Goal: Task Accomplishment & Management: Manage account settings

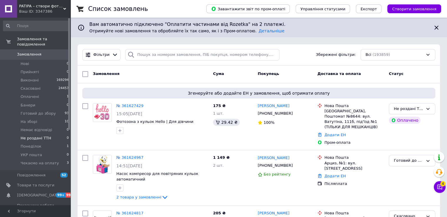
click at [49, 134] on li "Не роздані ТТН 0" at bounding box center [36, 138] width 72 height 8
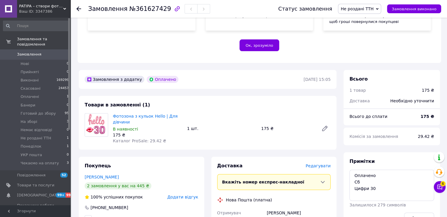
scroll to position [147, 0]
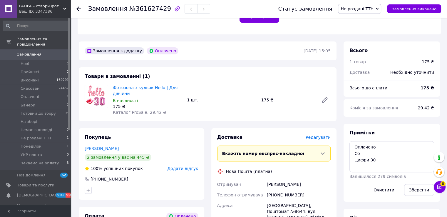
click at [362, 12] on span "Не роздані ТТН" at bounding box center [359, 9] width 43 height 10
click at [364, 26] on li "Готовий до збору" at bounding box center [361, 23] width 44 height 9
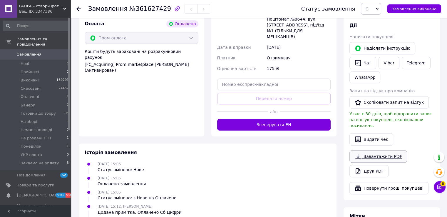
scroll to position [353, 0]
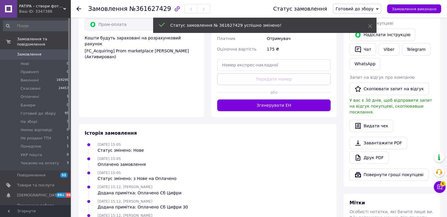
click at [373, 151] on link "Друк PDF" at bounding box center [369, 157] width 39 height 12
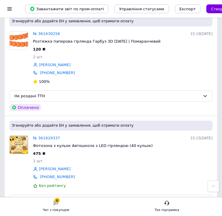
scroll to position [64, 0]
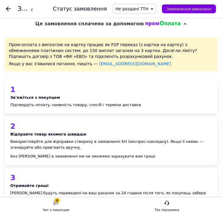
click at [155, 10] on span "Не роздані ТТН" at bounding box center [134, 9] width 43 height 10
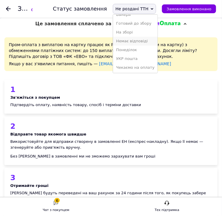
scroll to position [41, 0]
click at [147, 25] on li "Готовий до збору" at bounding box center [135, 23] width 44 height 9
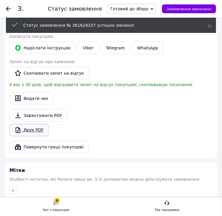
scroll to position [695, 0]
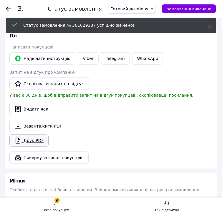
click at [30, 135] on link "Друк PDF" at bounding box center [28, 141] width 39 height 12
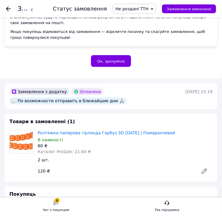
scroll to position [176, 0]
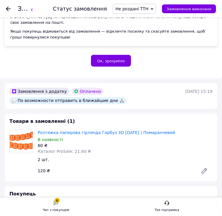
click at [148, 10] on span "Не роздані ТТН" at bounding box center [131, 8] width 33 height 5
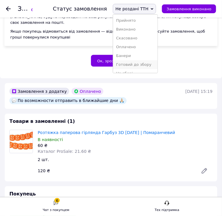
click at [145, 61] on li "Готовий до збору" at bounding box center [135, 64] width 44 height 9
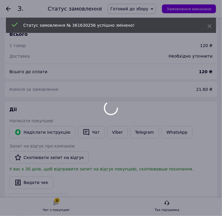
scroll to position [706, 0]
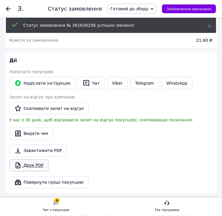
click at [34, 159] on link "Друк PDF" at bounding box center [28, 165] width 39 height 12
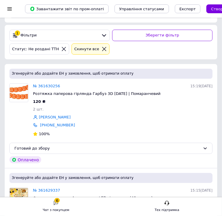
scroll to position [147, 0]
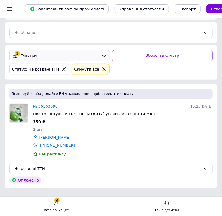
scroll to position [47, 0]
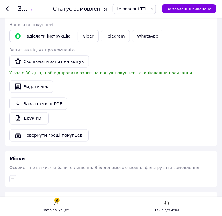
scroll to position [794, 0]
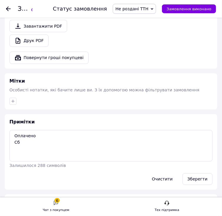
click at [132, 8] on span "Не роздані ТТН" at bounding box center [131, 8] width 33 height 5
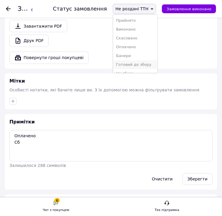
click at [140, 61] on li "Готовий до збору" at bounding box center [135, 64] width 44 height 9
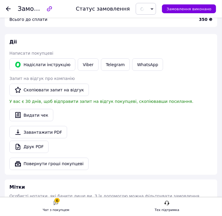
scroll to position [677, 0]
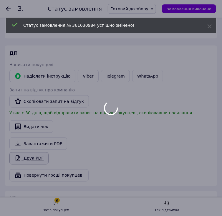
click at [29, 113] on div at bounding box center [111, 108] width 222 height 216
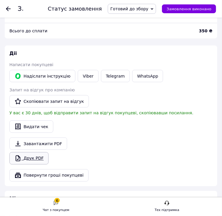
click at [29, 152] on link "Друк PDF" at bounding box center [28, 158] width 39 height 12
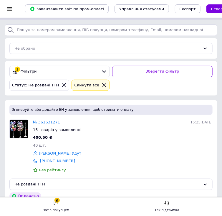
scroll to position [47, 0]
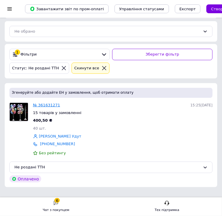
drag, startPoint x: 45, startPoint y: 94, endPoint x: 40, endPoint y: 92, distance: 5.3
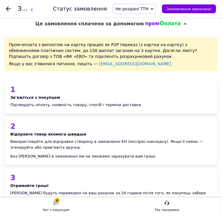
click at [156, 10] on span "Не роздані ТТН" at bounding box center [134, 9] width 43 height 10
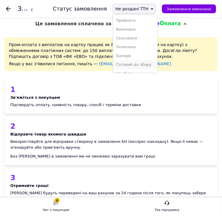
click at [146, 61] on li "Готовий до збору" at bounding box center [135, 64] width 44 height 9
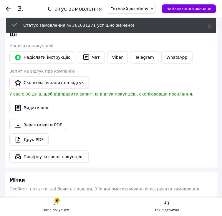
scroll to position [1471, 0]
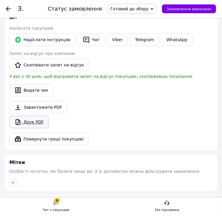
click at [31, 116] on link "Друк PDF" at bounding box center [28, 122] width 39 height 12
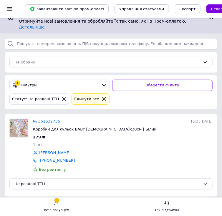
scroll to position [26, 0]
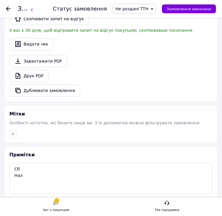
scroll to position [588, 0]
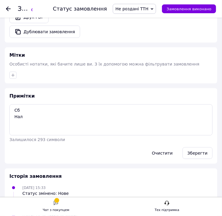
click at [132, 6] on span "Не роздані ТТН" at bounding box center [134, 9] width 43 height 10
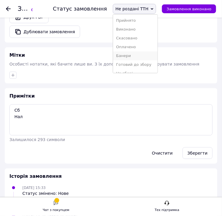
scroll to position [41, 0]
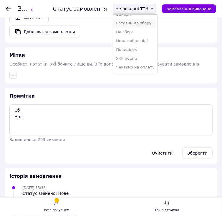
click at [144, 23] on li "Готовий до збору" at bounding box center [135, 23] width 44 height 9
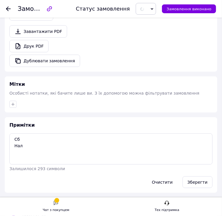
scroll to position [529, 0]
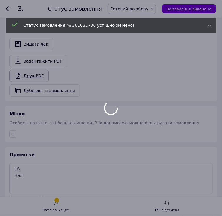
click at [40, 78] on div at bounding box center [111, 108] width 222 height 216
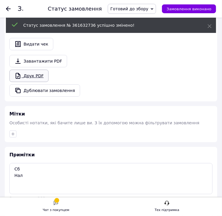
click at [40, 78] on link "Друк PDF" at bounding box center [28, 76] width 39 height 12
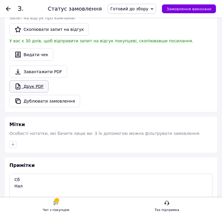
scroll to position [529, 0]
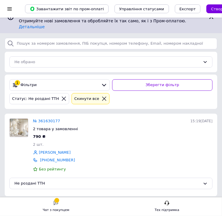
scroll to position [26, 0]
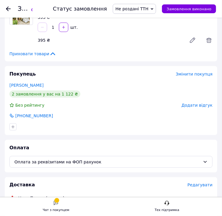
scroll to position [147, 0]
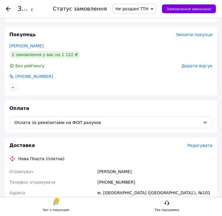
click at [143, 7] on span "Не роздані ТТН" at bounding box center [131, 8] width 33 height 5
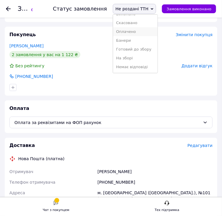
scroll to position [41, 0]
click at [139, 25] on li "Готовий до збору" at bounding box center [135, 23] width 44 height 9
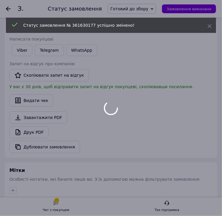
scroll to position [489, 0]
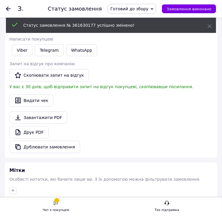
click at [38, 126] on link "Друк PDF" at bounding box center [28, 132] width 39 height 12
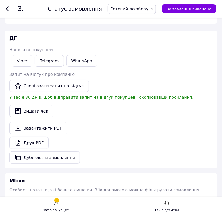
scroll to position [500, 0]
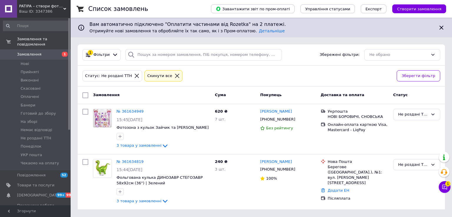
click at [86, 91] on div at bounding box center [85, 95] width 11 height 11
click at [86, 94] on input "checkbox" at bounding box center [85, 95] width 6 height 6
checkbox input "true"
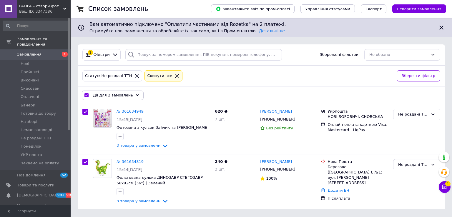
click at [136, 94] on icon at bounding box center [137, 95] width 3 height 3
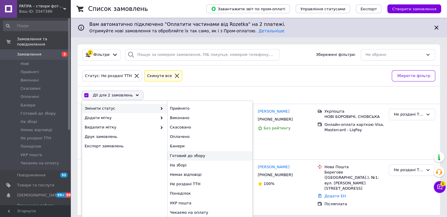
click at [183, 155] on div "Готовий до збору" at bounding box center [209, 155] width 85 height 9
checkbox input "false"
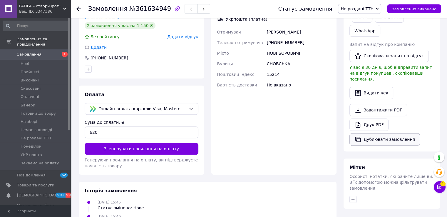
scroll to position [235, 0]
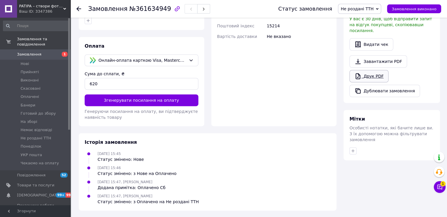
click at [226, 70] on link "Друк PDF" at bounding box center [369, 76] width 39 height 12
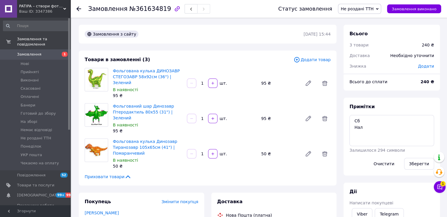
scroll to position [118, 0]
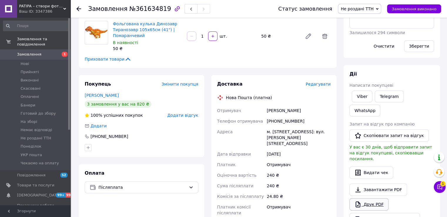
click at [221, 198] on link "Друк PDF" at bounding box center [369, 204] width 39 height 12
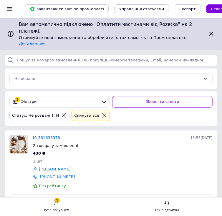
scroll to position [26, 0]
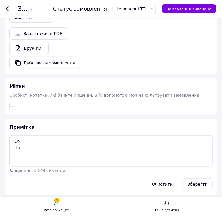
scroll to position [618, 0]
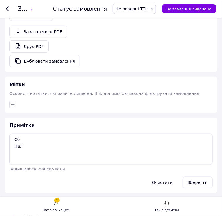
click at [156, 10] on span "Не роздані ТТН" at bounding box center [134, 9] width 43 height 10
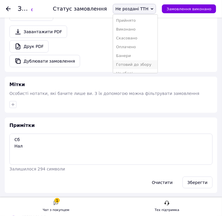
click at [153, 61] on li "Готовий до збору" at bounding box center [135, 64] width 44 height 9
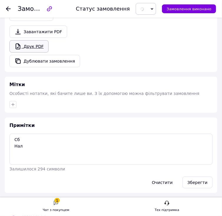
click at [19, 44] on icon at bounding box center [18, 47] width 5 height 6
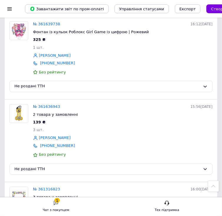
scroll to position [187, 0]
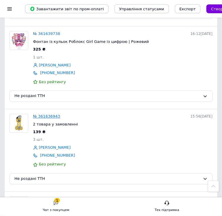
drag, startPoint x: 44, startPoint y: 107, endPoint x: 39, endPoint y: 105, distance: 5.0
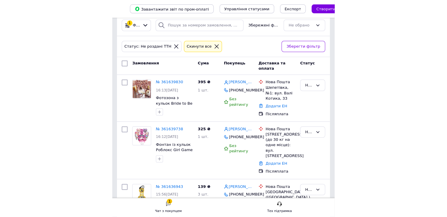
scroll to position [6, 0]
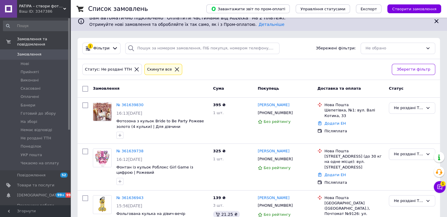
click at [86, 88] on input "checkbox" at bounding box center [85, 89] width 6 height 6
checkbox input "true"
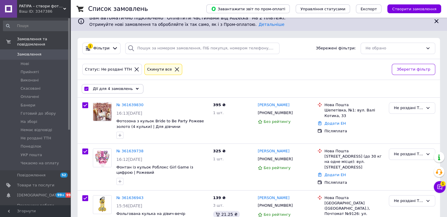
click at [128, 86] on div "Дії для 4 замовлень" at bounding box center [113, 88] width 62 height 9
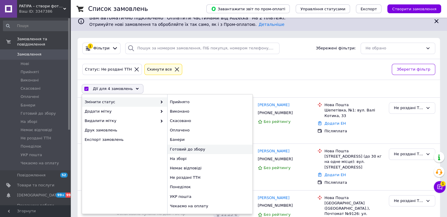
click at [186, 149] on div "Готовий до збору" at bounding box center [209, 149] width 85 height 9
checkbox input "false"
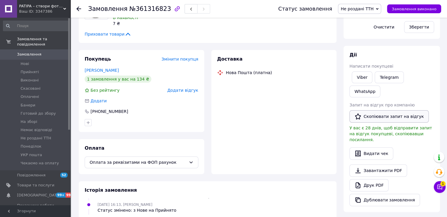
scroll to position [176, 0]
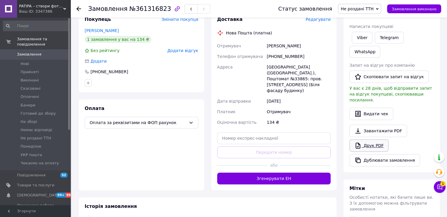
click at [221, 139] on link "Друк PDF" at bounding box center [369, 145] width 39 height 12
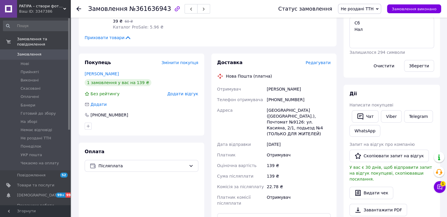
scroll to position [235, 0]
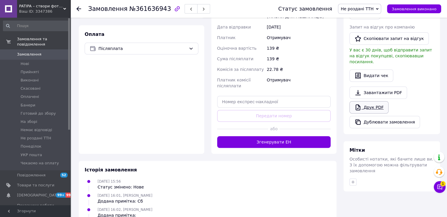
click at [226, 101] on link "Друк PDF" at bounding box center [369, 107] width 39 height 12
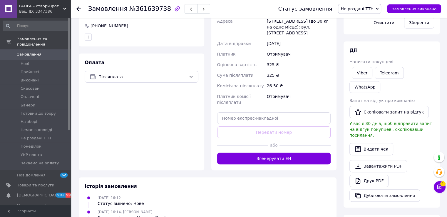
scroll to position [176, 0]
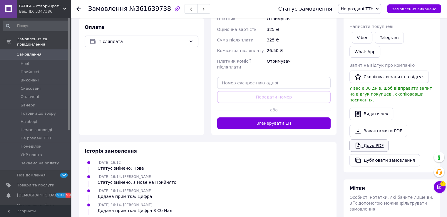
click at [221, 139] on link "Друк PDF" at bounding box center [369, 145] width 39 height 12
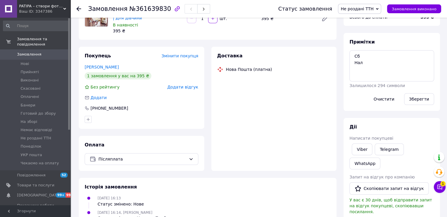
scroll to position [147, 0]
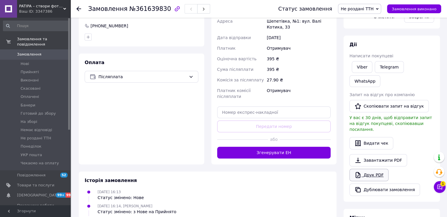
click at [221, 169] on link "Друк PDF" at bounding box center [369, 175] width 39 height 12
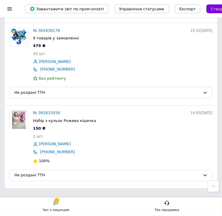
scroll to position [734, 0]
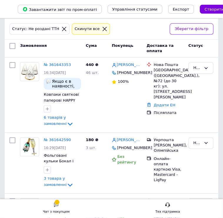
scroll to position [24, 0]
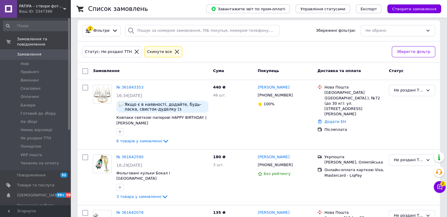
click at [83, 70] on input "checkbox" at bounding box center [85, 71] width 6 height 6
checkbox input "true"
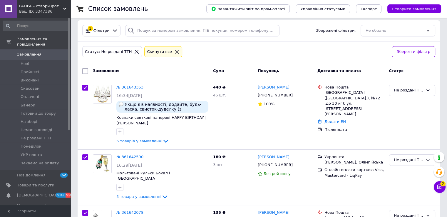
checkbox input "true"
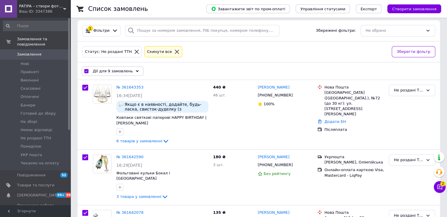
click at [136, 71] on icon at bounding box center [137, 71] width 3 height 3
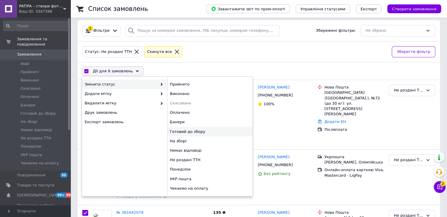
click at [178, 132] on div "Готовий до збору" at bounding box center [209, 131] width 85 height 9
checkbox input "false"
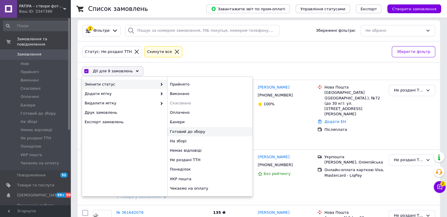
checkbox input "false"
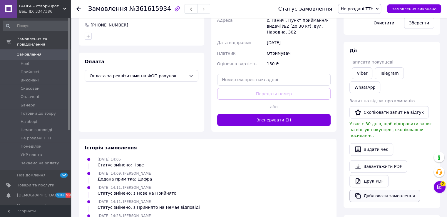
scroll to position [206, 0]
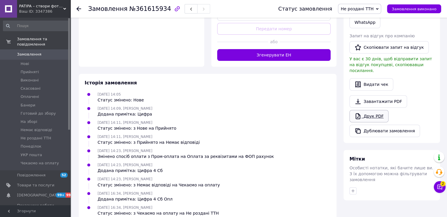
click at [221, 110] on link "Друк PDF" at bounding box center [369, 116] width 39 height 12
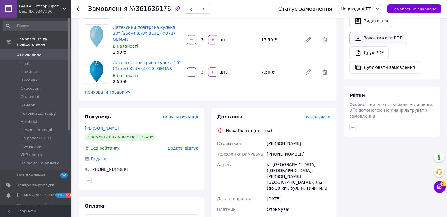
scroll to position [235, 0]
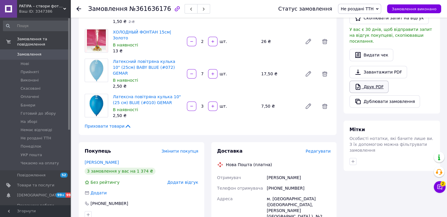
click at [221, 81] on link "Друк PDF" at bounding box center [369, 87] width 39 height 12
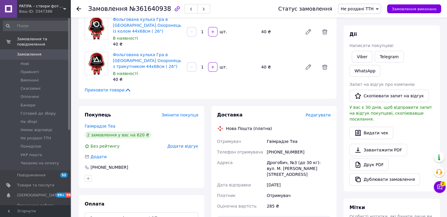
scroll to position [206, 0]
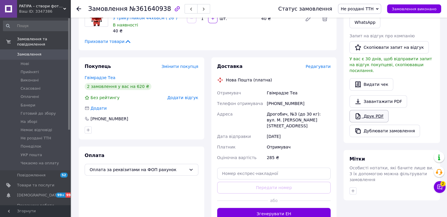
click at [221, 110] on link "Друк PDF" at bounding box center [369, 116] width 39 height 12
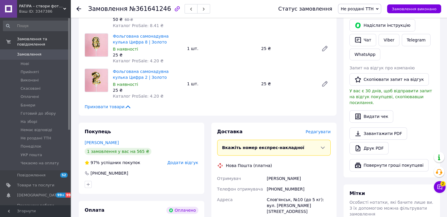
scroll to position [412, 0]
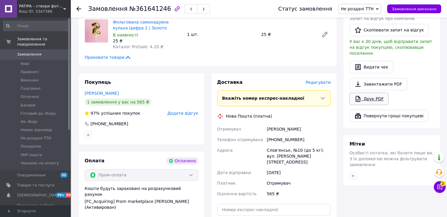
click at [226, 95] on link "Друк PDF" at bounding box center [369, 99] width 39 height 12
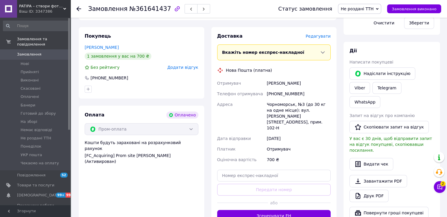
scroll to position [382, 0]
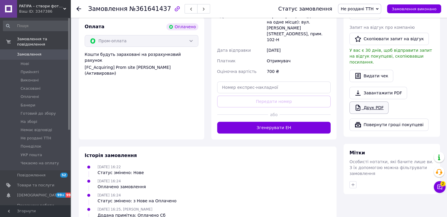
click at [221, 101] on link "Друк PDF" at bounding box center [369, 107] width 39 height 12
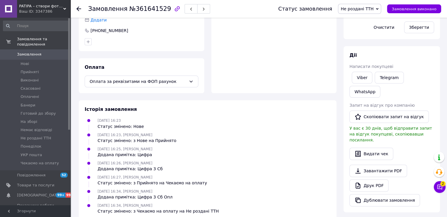
scroll to position [169, 0]
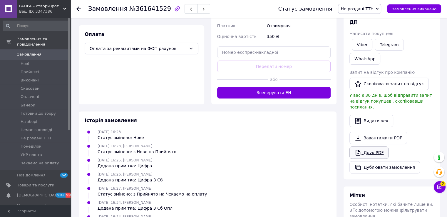
click at [226, 146] on link "Друк PDF" at bounding box center [369, 152] width 39 height 12
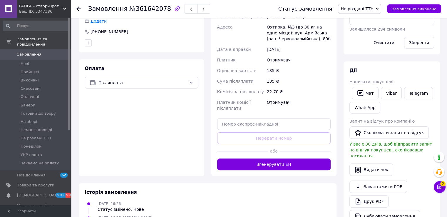
scroll to position [204, 0]
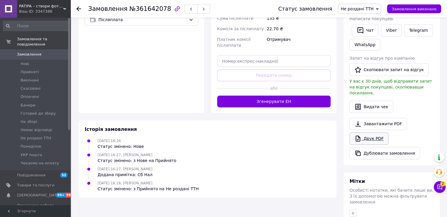
click at [221, 132] on link "Друк PDF" at bounding box center [369, 138] width 39 height 12
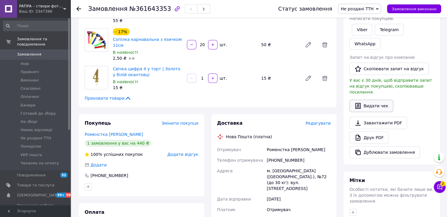
scroll to position [206, 0]
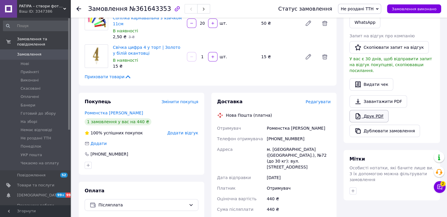
click at [221, 110] on link "Друк PDF" at bounding box center [369, 116] width 39 height 12
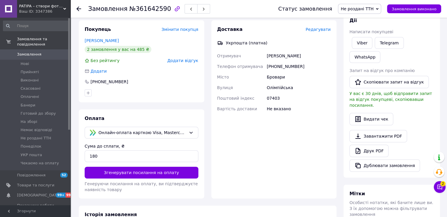
scroll to position [206, 0]
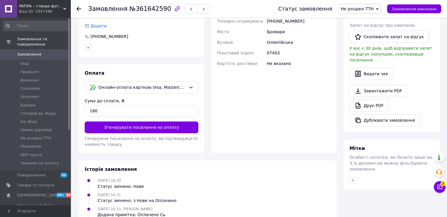
click at [221, 9] on span "Не роздані ТТН" at bounding box center [357, 8] width 33 height 5
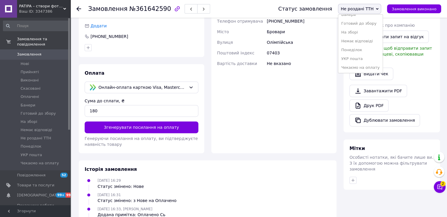
scroll to position [41, 0]
click at [221, 55] on li "УКР пошта" at bounding box center [361, 58] width 44 height 9
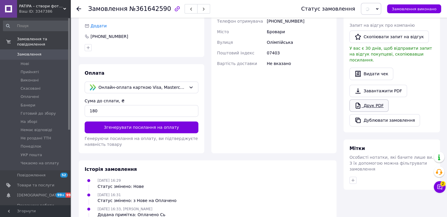
click at [221, 99] on link "Друк PDF" at bounding box center [369, 105] width 39 height 12
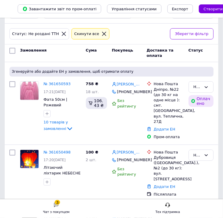
scroll to position [19, 0]
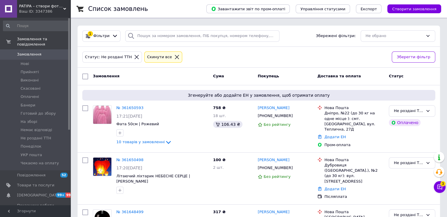
click at [86, 80] on div at bounding box center [85, 76] width 11 height 11
click at [87, 75] on input "checkbox" at bounding box center [85, 77] width 6 height 6
checkbox input "true"
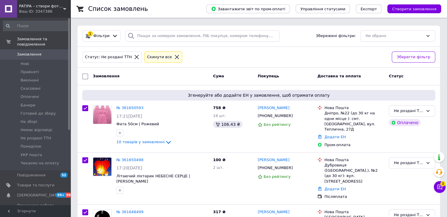
checkbox input "true"
click at [119, 76] on span "Дії для 4 замовлень" at bounding box center [113, 76] width 40 height 5
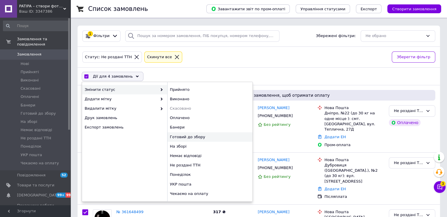
click at [183, 137] on div "Готовий до збору" at bounding box center [209, 136] width 85 height 9
checkbox input "false"
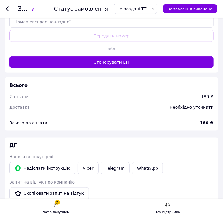
scroll to position [794, 0]
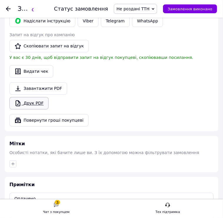
click at [34, 97] on link "Друк PDF" at bounding box center [28, 103] width 39 height 12
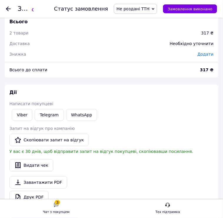
scroll to position [529, 0]
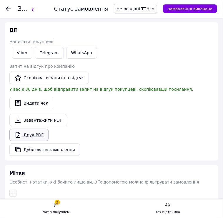
click at [36, 132] on link "Друк PDF" at bounding box center [28, 135] width 39 height 12
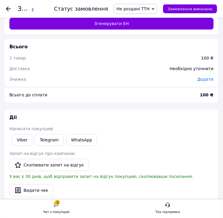
scroll to position [500, 0]
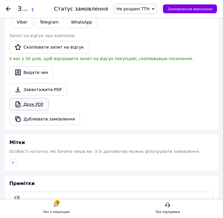
click at [28, 105] on link "Друк PDF" at bounding box center [28, 104] width 39 height 12
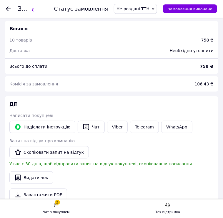
scroll to position [1235, 0]
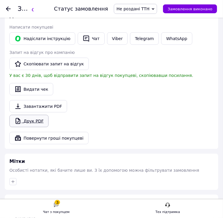
click at [36, 115] on link "Друк PDF" at bounding box center [28, 121] width 39 height 12
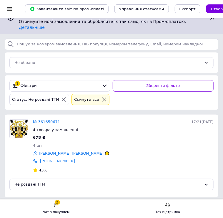
scroll to position [24, 0]
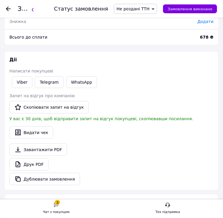
scroll to position [618, 0]
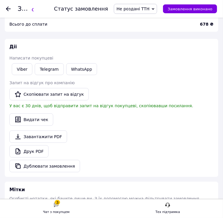
click at [139, 12] on span "Не роздані ТТН" at bounding box center [135, 9] width 43 height 10
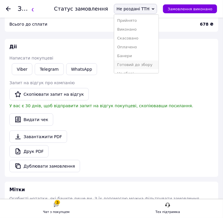
click at [139, 63] on li "Готовий до збору" at bounding box center [136, 64] width 44 height 9
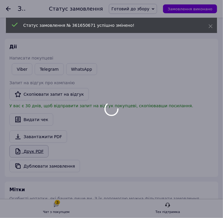
click at [40, 145] on link "Друк PDF" at bounding box center [28, 151] width 39 height 12
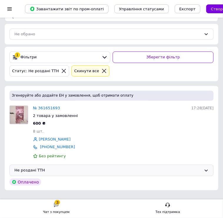
scroll to position [46, 0]
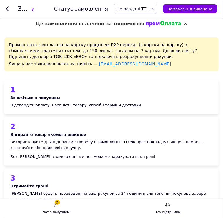
click at [148, 9] on span "Не роздані ТТН" at bounding box center [132, 8] width 33 height 5
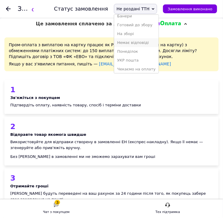
scroll to position [41, 0]
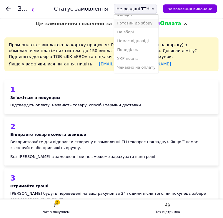
click at [141, 25] on li "Готовий до збору" at bounding box center [136, 23] width 44 height 9
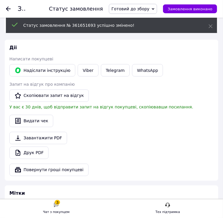
scroll to position [746, 0]
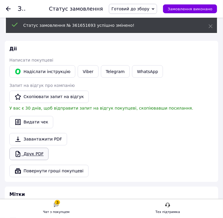
click at [41, 148] on link "Друк PDF" at bounding box center [28, 154] width 39 height 12
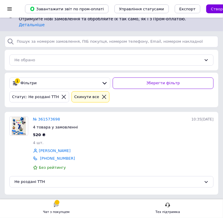
scroll to position [24, 0]
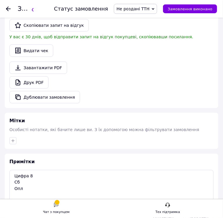
scroll to position [735, 0]
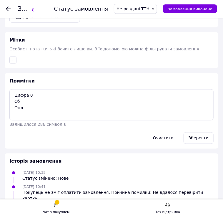
click at [149, 11] on span "Не роздані ТТН" at bounding box center [132, 8] width 33 height 5
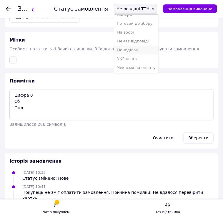
scroll to position [41, 0]
click at [144, 26] on li "Готовий до збору" at bounding box center [136, 23] width 44 height 9
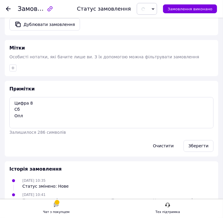
scroll to position [647, 0]
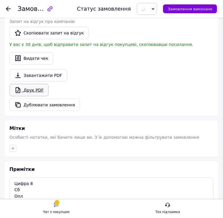
click at [34, 88] on link "Друк PDF" at bounding box center [28, 90] width 39 height 12
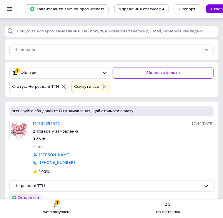
scroll to position [46, 0]
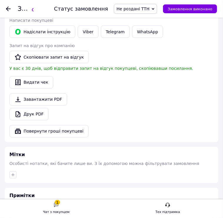
scroll to position [853, 0]
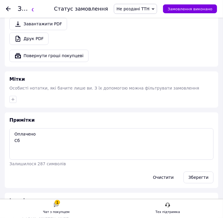
click at [149, 11] on span "Не роздані ТТН" at bounding box center [132, 8] width 33 height 5
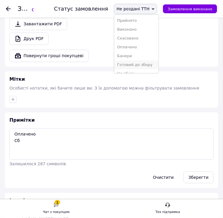
click at [146, 65] on li "Готовий до збору" at bounding box center [136, 64] width 44 height 9
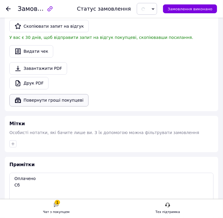
scroll to position [765, 0]
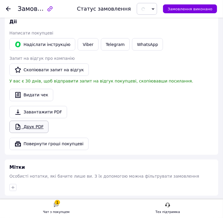
click at [30, 121] on link "Друк PDF" at bounding box center [28, 127] width 39 height 12
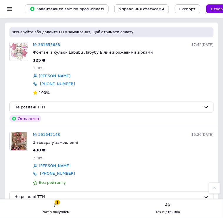
scroll to position [41, 0]
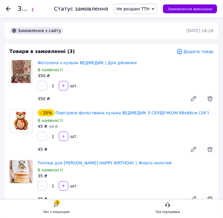
click at [138, 9] on span "Не роздані ТТН" at bounding box center [132, 8] width 33 height 5
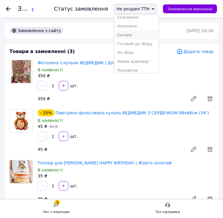
scroll to position [41, 0]
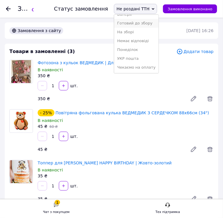
click at [141, 24] on li "Готовий до збору" at bounding box center [136, 23] width 44 height 9
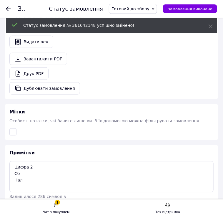
scroll to position [618, 0]
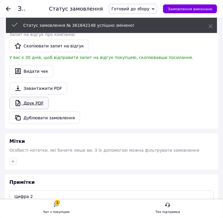
click at [38, 98] on link "Друк PDF" at bounding box center [28, 103] width 39 height 12
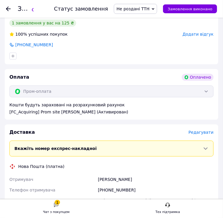
scroll to position [412, 0]
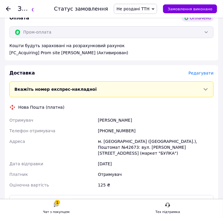
drag, startPoint x: 144, startPoint y: 11, endPoint x: 141, endPoint y: 34, distance: 22.8
click at [144, 11] on span "Не роздані ТТН" at bounding box center [132, 8] width 33 height 5
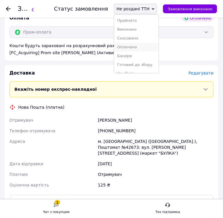
scroll to position [41, 0]
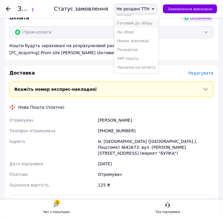
click at [146, 23] on li "Готовий до збору" at bounding box center [136, 23] width 44 height 9
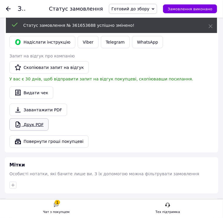
scroll to position [695, 0]
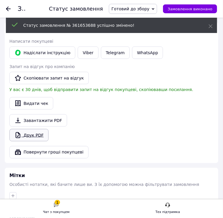
click at [39, 129] on link "Друк PDF" at bounding box center [28, 135] width 39 height 12
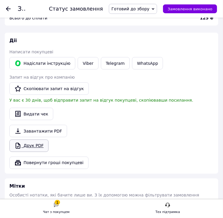
scroll to position [706, 0]
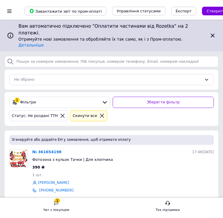
scroll to position [41, 0]
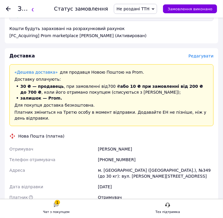
scroll to position [428, 0]
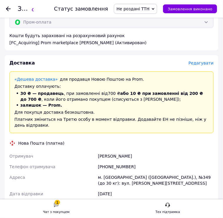
drag, startPoint x: 154, startPoint y: 9, endPoint x: 155, endPoint y: 25, distance: 16.5
click at [149, 9] on span "Не роздані ТТН" at bounding box center [132, 8] width 33 height 5
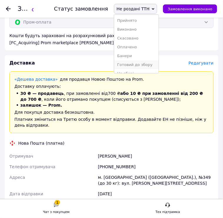
click at [149, 64] on li "Готовий до збору" at bounding box center [136, 64] width 44 height 9
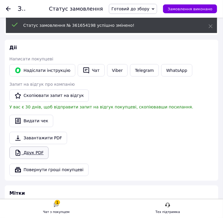
scroll to position [751, 0]
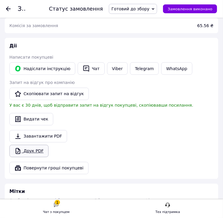
click at [43, 145] on link "Друк PDF" at bounding box center [28, 151] width 39 height 12
